Goal: Check status: Check status

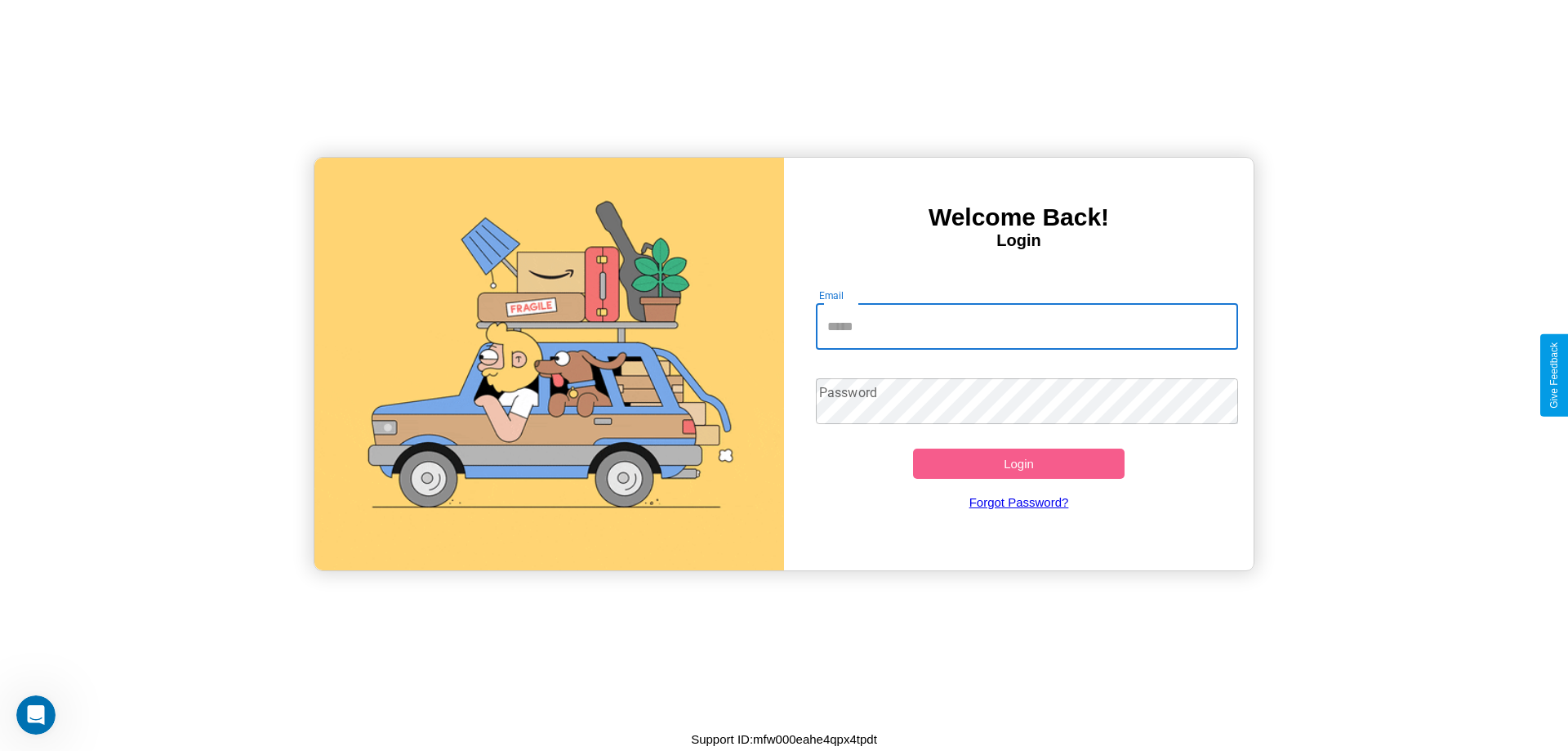
click at [1027, 326] on input "Email" at bounding box center [1028, 327] width 423 height 46
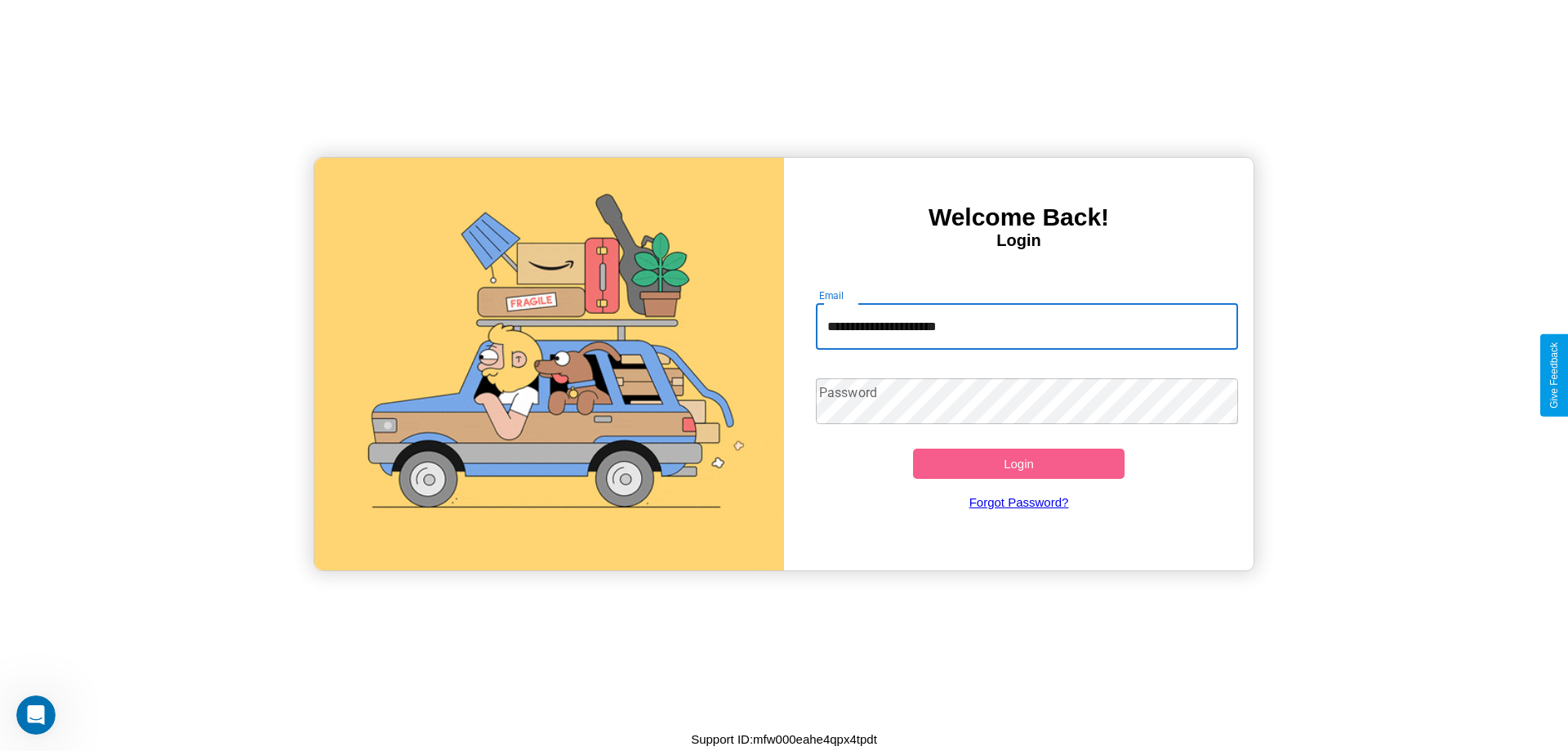
type input "**********"
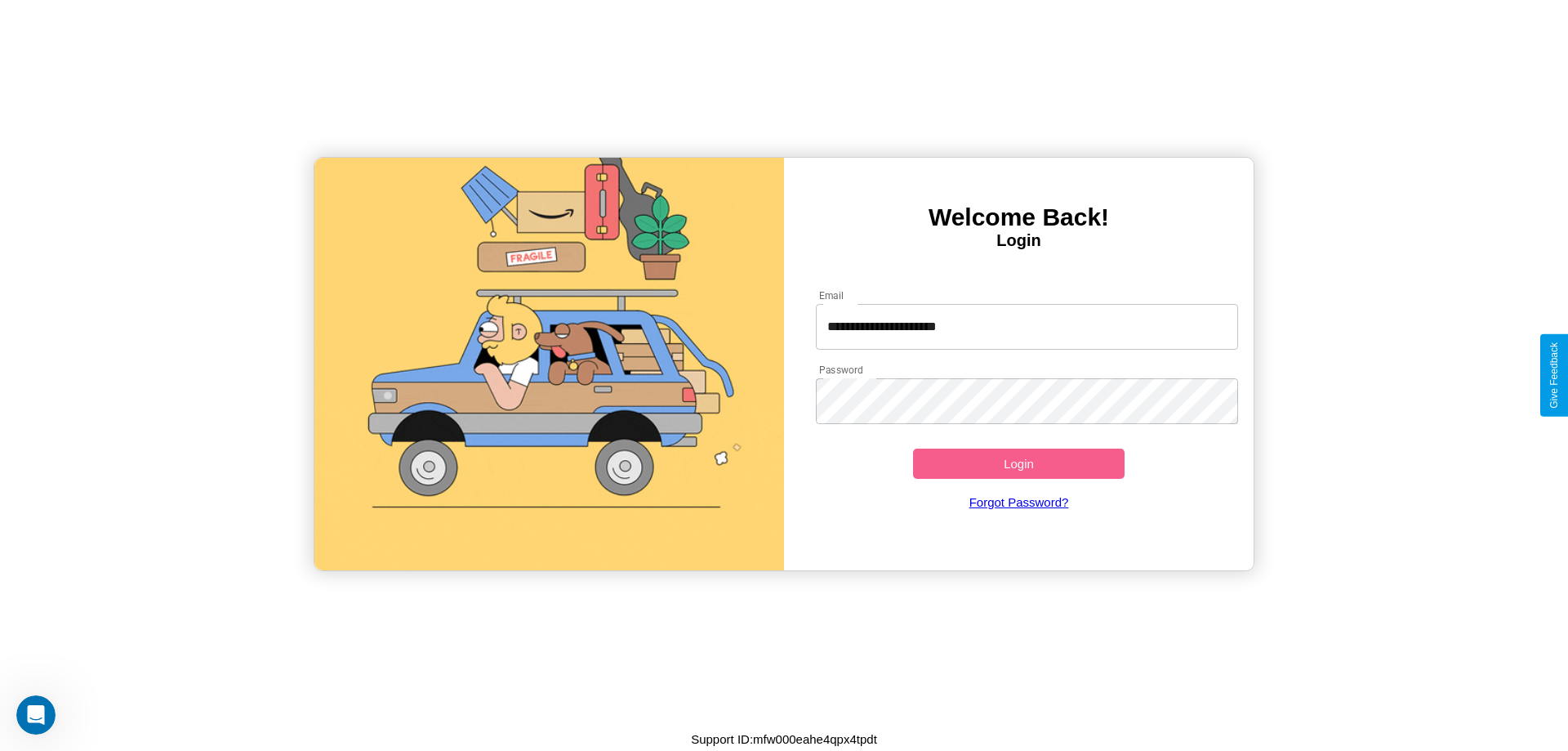
click at [1019, 463] on button "Login" at bounding box center [1019, 463] width 212 height 30
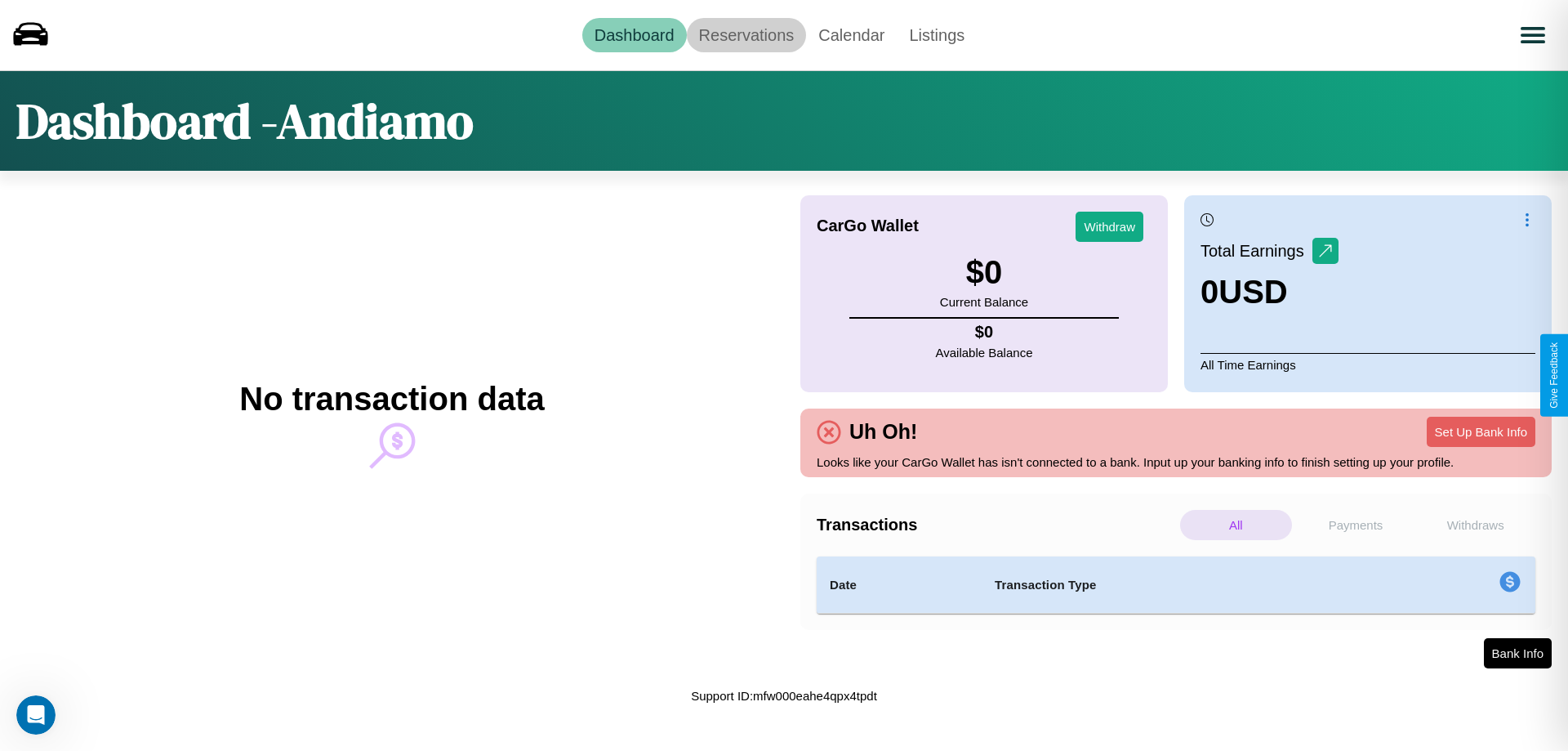
click at [746, 34] on link "Reservations" at bounding box center [746, 35] width 120 height 34
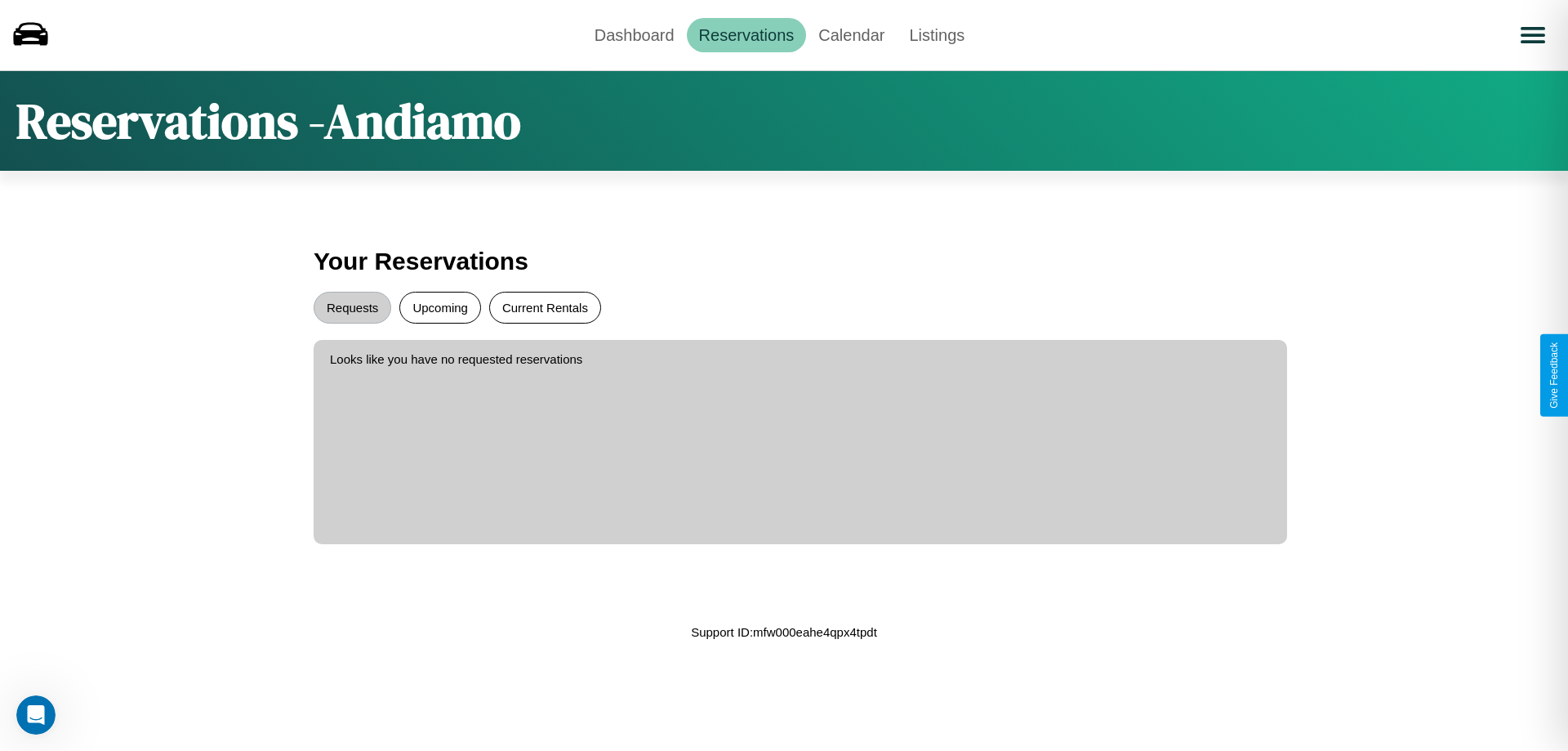
click at [545, 307] on button "Current Rentals" at bounding box center [546, 307] width 112 height 32
click at [352, 307] on button "Requests" at bounding box center [353, 307] width 78 height 32
click at [441, 307] on button "Upcoming" at bounding box center [440, 307] width 81 height 32
click at [851, 34] on link "Calendar" at bounding box center [851, 35] width 90 height 34
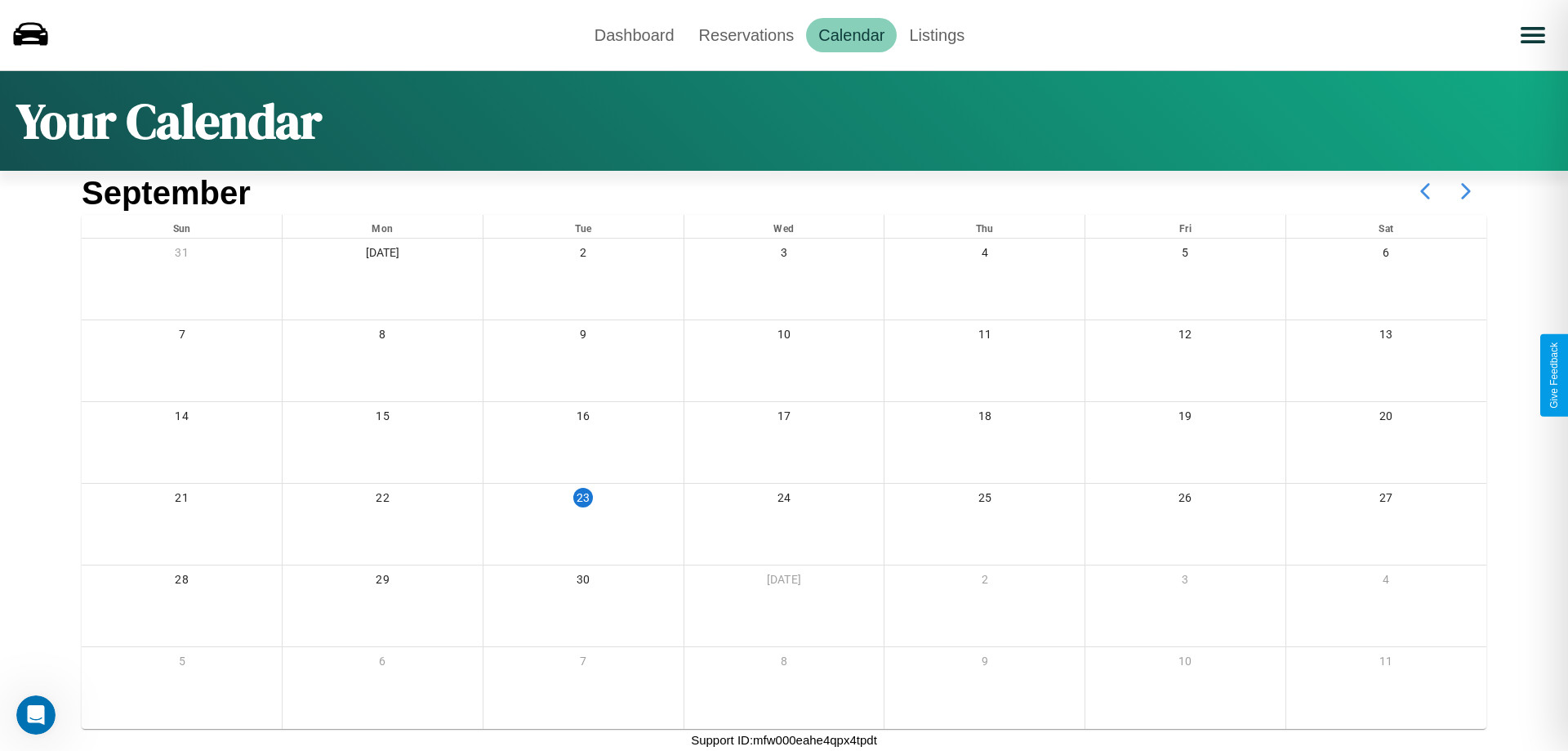
click at [1466, 191] on icon at bounding box center [1466, 191] width 41 height 41
